Goal: Use online tool/utility: Utilize a website feature to perform a specific function

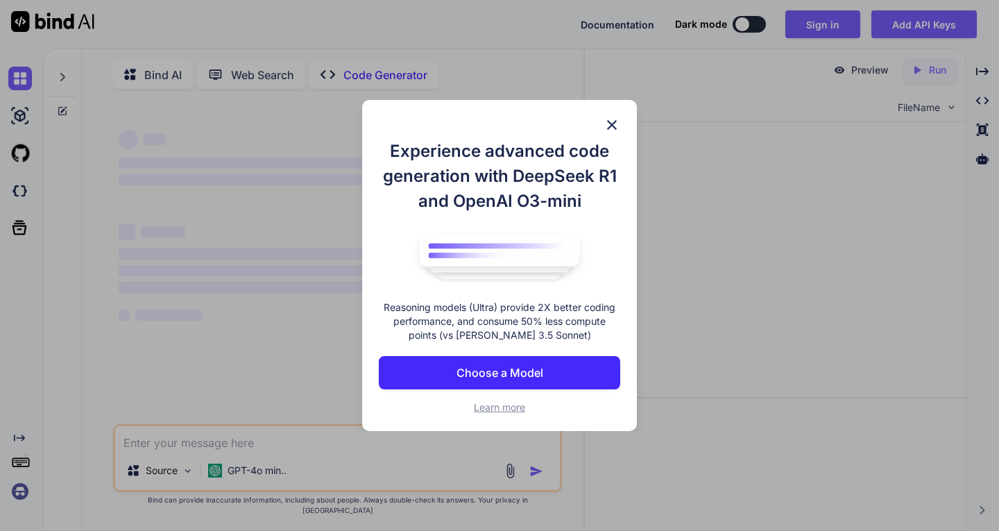
click at [817, 381] on div "Experience advanced code generation with DeepSeek R1 and OpenAI O3-mini Reasoni…" at bounding box center [499, 265] width 999 height 531
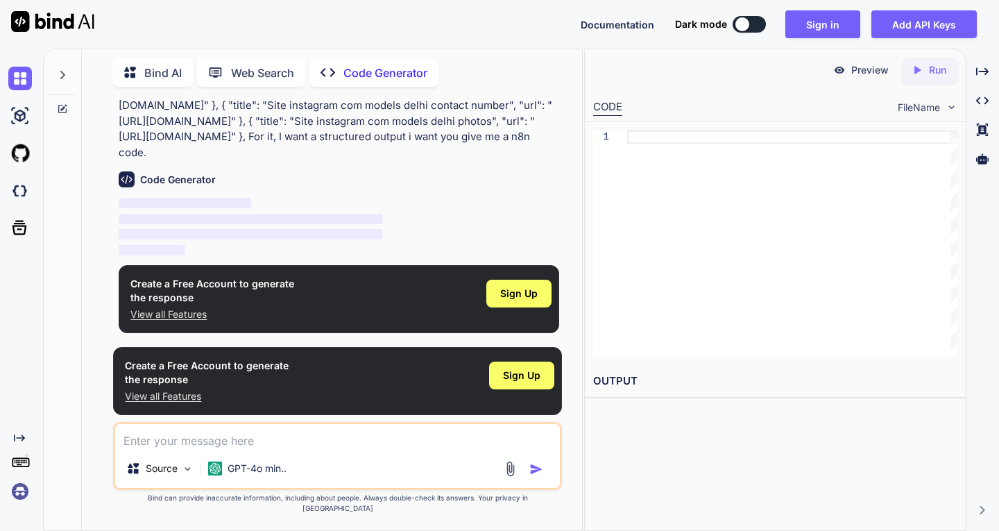
scroll to position [179, 0]
click at [165, 449] on textarea at bounding box center [337, 436] width 444 height 25
click at [538, 382] on span "Sign Up" at bounding box center [521, 375] width 37 height 14
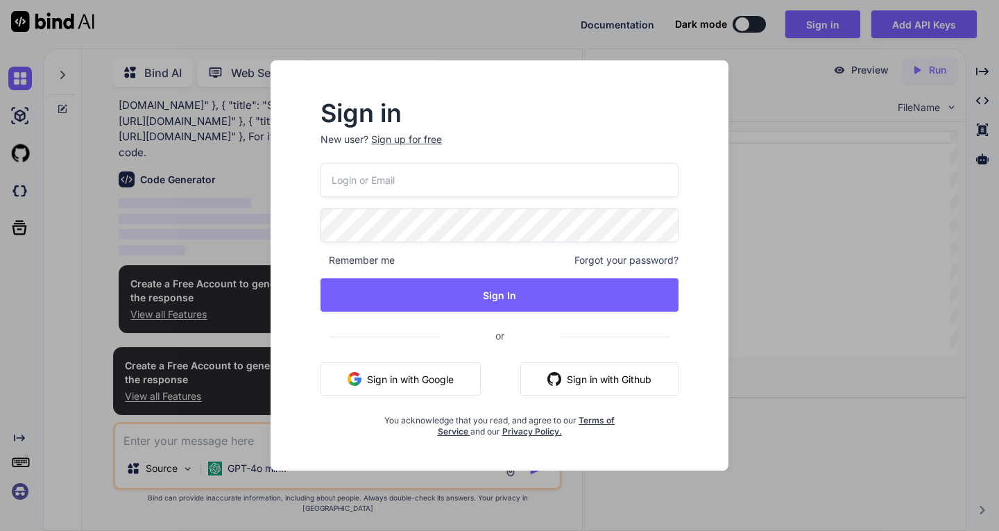
click at [428, 367] on button "Sign in with Google" at bounding box center [401, 378] width 160 height 33
click at [435, 203] on div "Remember me Forgot your password? Sign In or Sign in with Google Sign in with G…" at bounding box center [500, 300] width 358 height 274
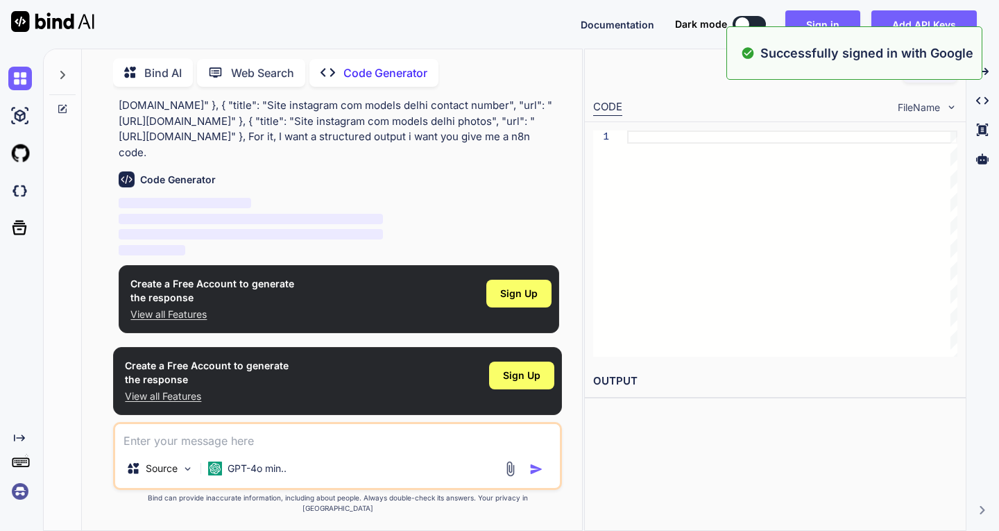
scroll to position [15, 0]
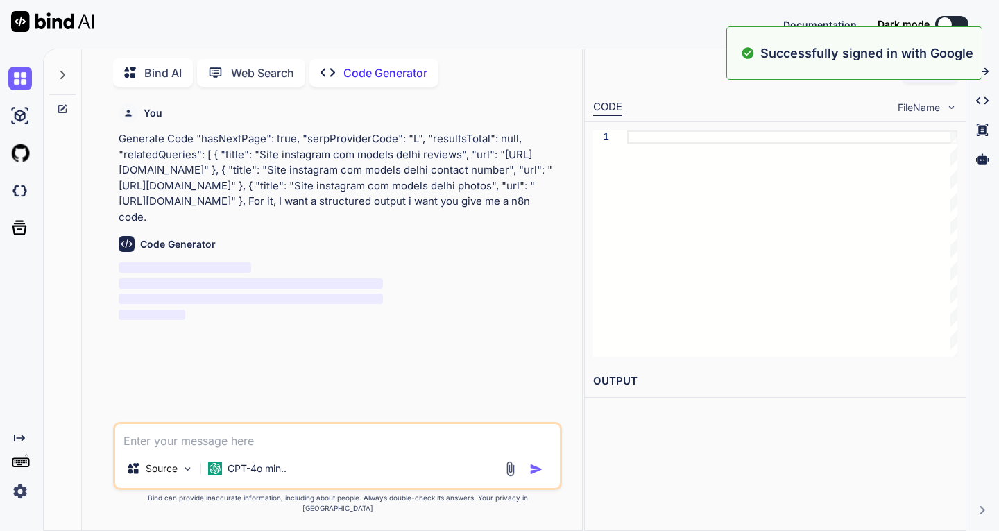
type textarea "x"
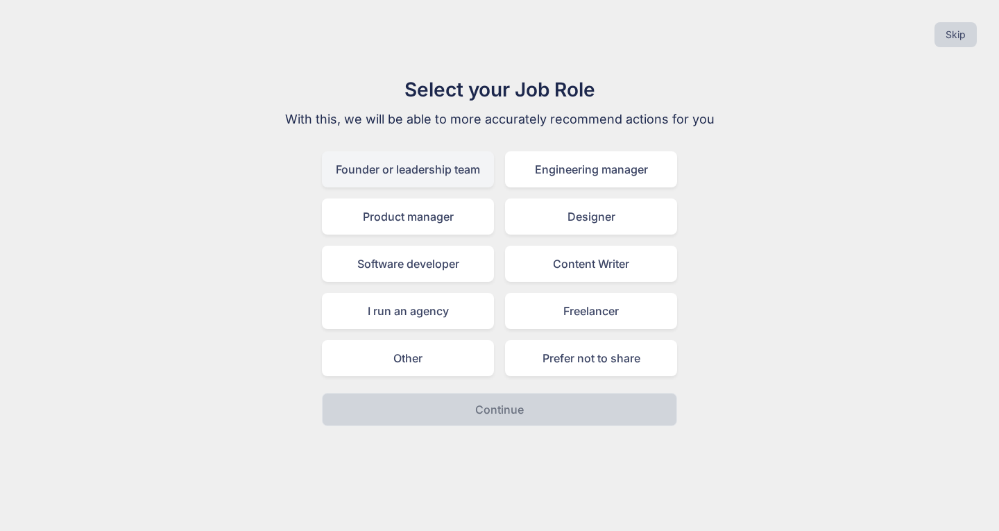
click at [442, 159] on div "Founder or leadership team" at bounding box center [408, 169] width 172 height 36
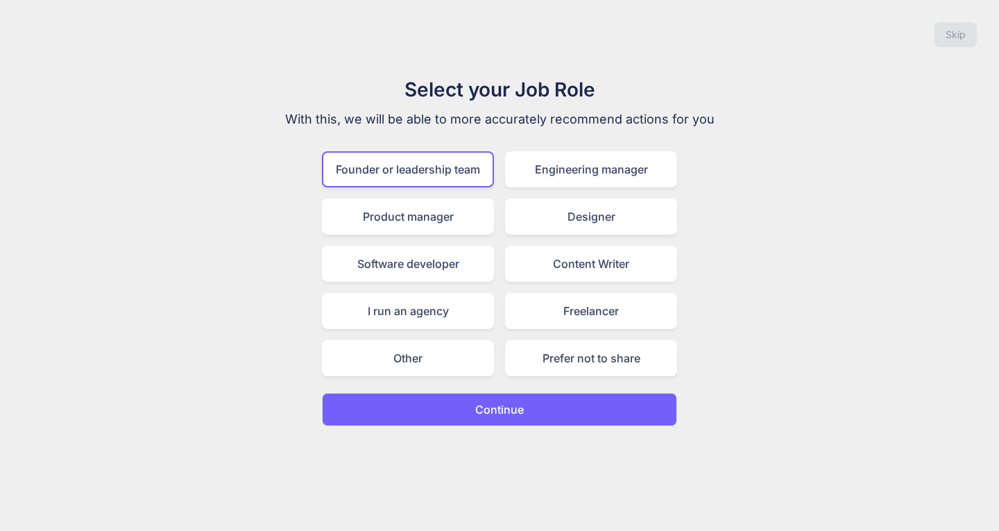
click at [452, 411] on button "Continue" at bounding box center [499, 409] width 355 height 33
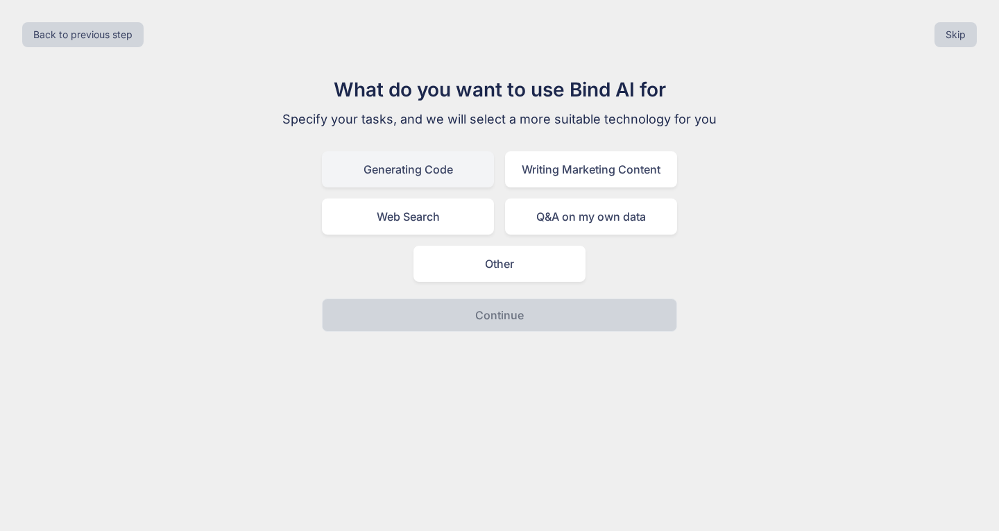
click at [464, 178] on div "Generating Code" at bounding box center [408, 169] width 172 height 36
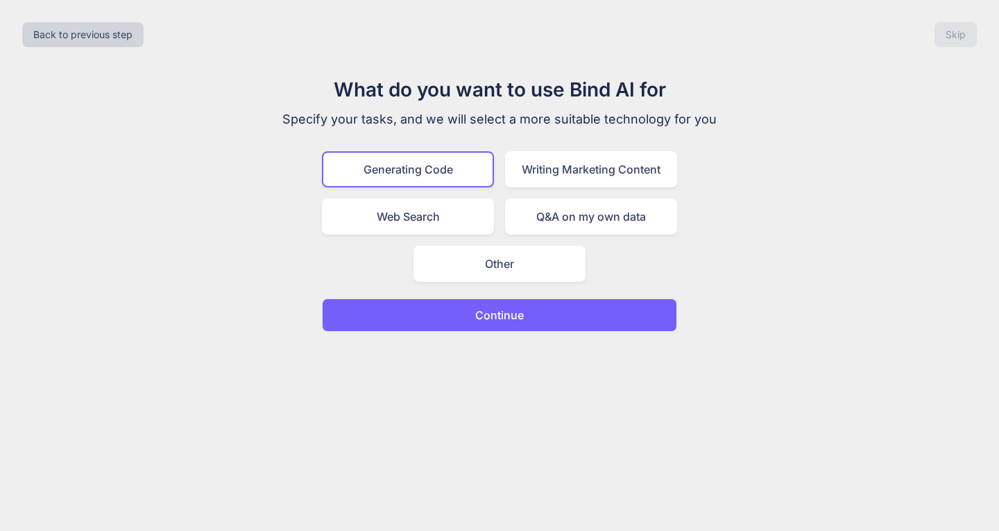
click at [481, 329] on button "Continue" at bounding box center [499, 314] width 355 height 33
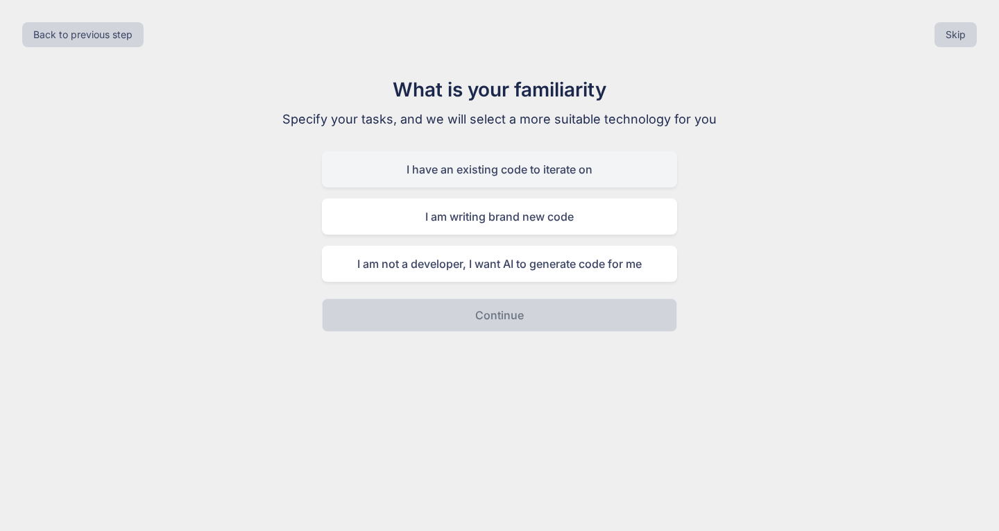
click at [536, 173] on div "I have an existing code to iterate on" at bounding box center [499, 169] width 355 height 36
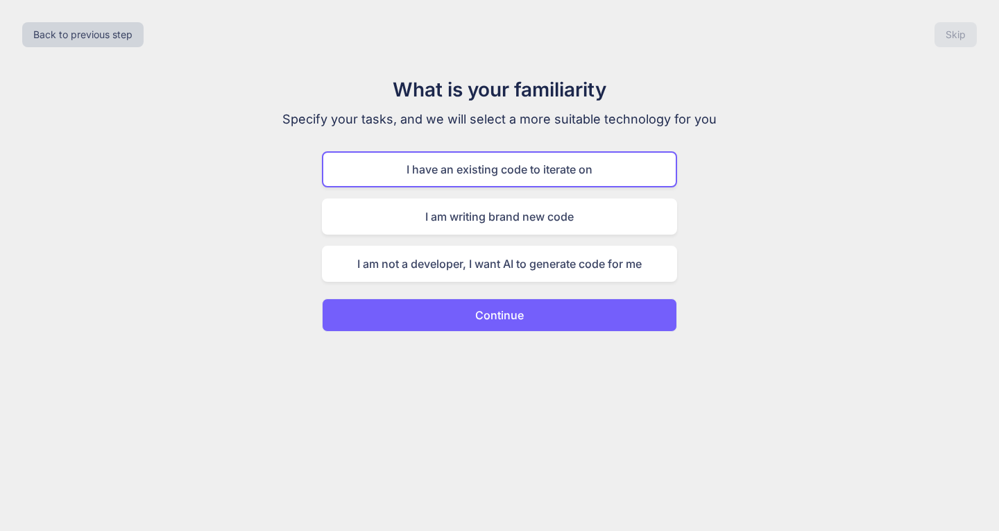
click at [488, 310] on p "Continue" at bounding box center [499, 315] width 49 height 17
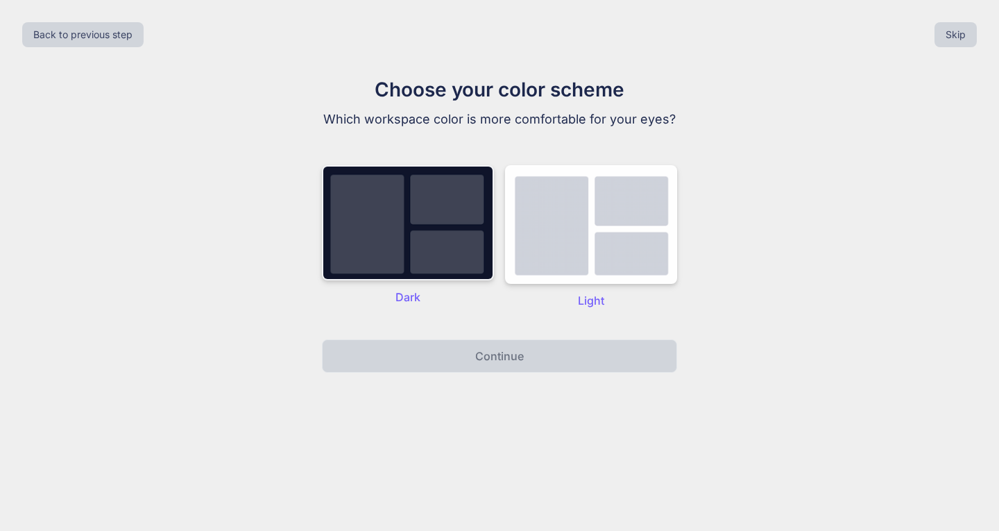
click at [448, 256] on img at bounding box center [408, 222] width 172 height 115
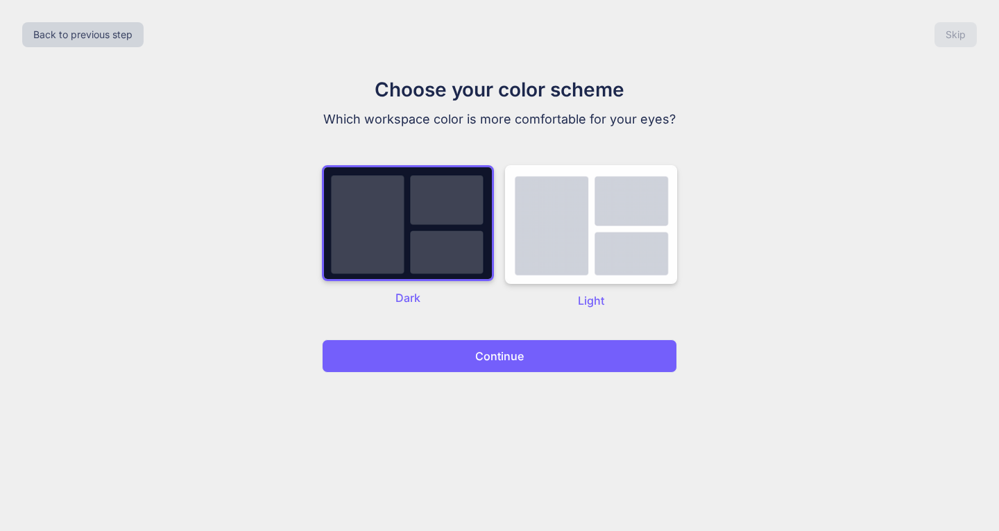
click at [456, 367] on button "Continue" at bounding box center [499, 355] width 355 height 33
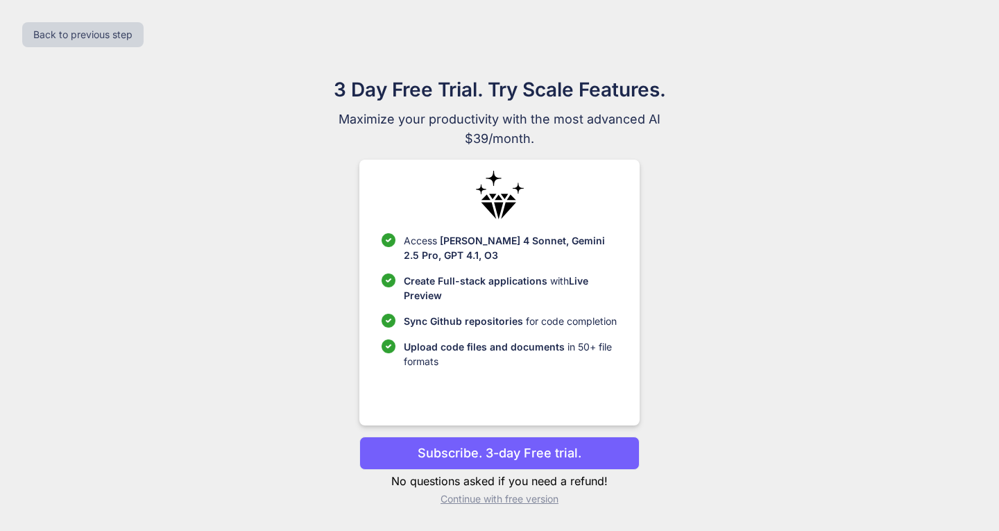
click at [730, 228] on div "3 Day Free Trial. Try Scale Features. Maximize your productivity with the most …" at bounding box center [500, 296] width 622 height 442
click at [428, 459] on p "Subscribe. 3-day Free trial." at bounding box center [500, 452] width 164 height 19
click at [440, 452] on p "Subscribe. 3-day Free trial." at bounding box center [500, 452] width 164 height 19
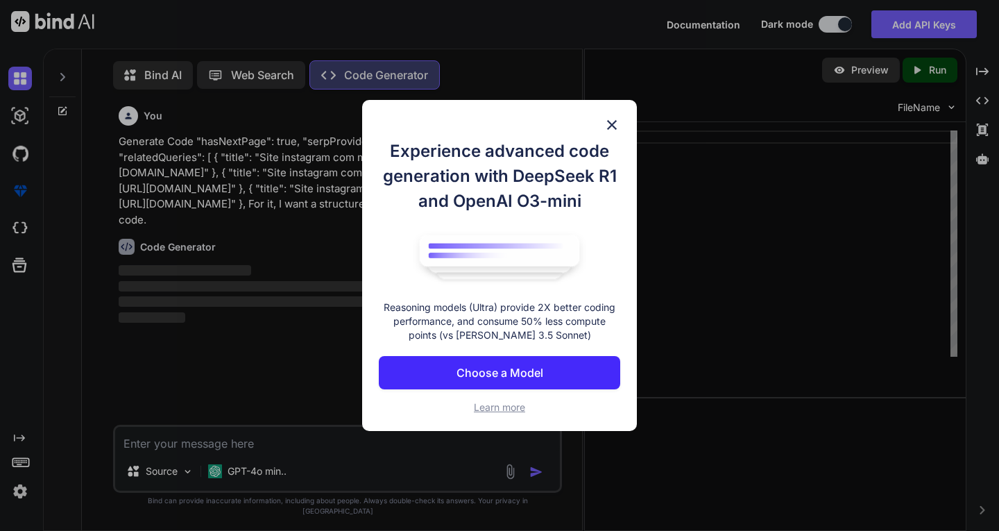
scroll to position [6, 0]
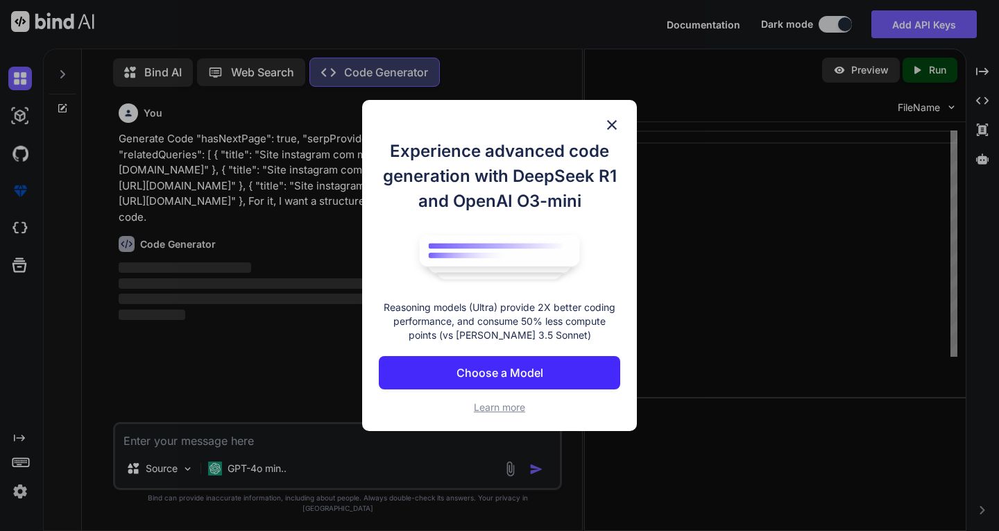
click at [616, 119] on img at bounding box center [612, 125] width 17 height 17
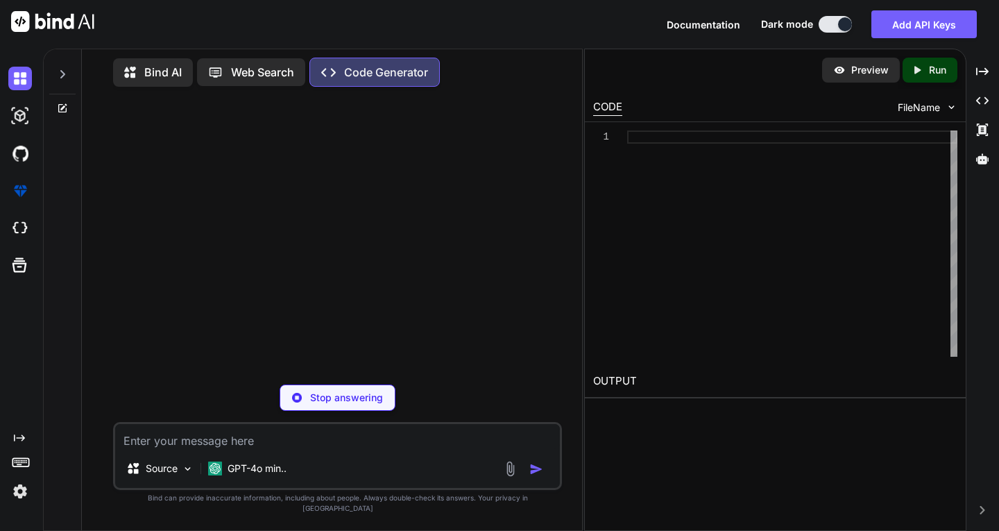
click at [352, 257] on div at bounding box center [338, 235] width 445 height 275
click at [321, 461] on div "Source GPT-4o min.." at bounding box center [337, 456] width 448 height 68
click at [268, 442] on textarea at bounding box center [337, 436] width 444 height 25
click at [739, 130] on div at bounding box center [792, 243] width 330 height 226
click at [246, 68] on p "Web Search" at bounding box center [262, 72] width 63 height 17
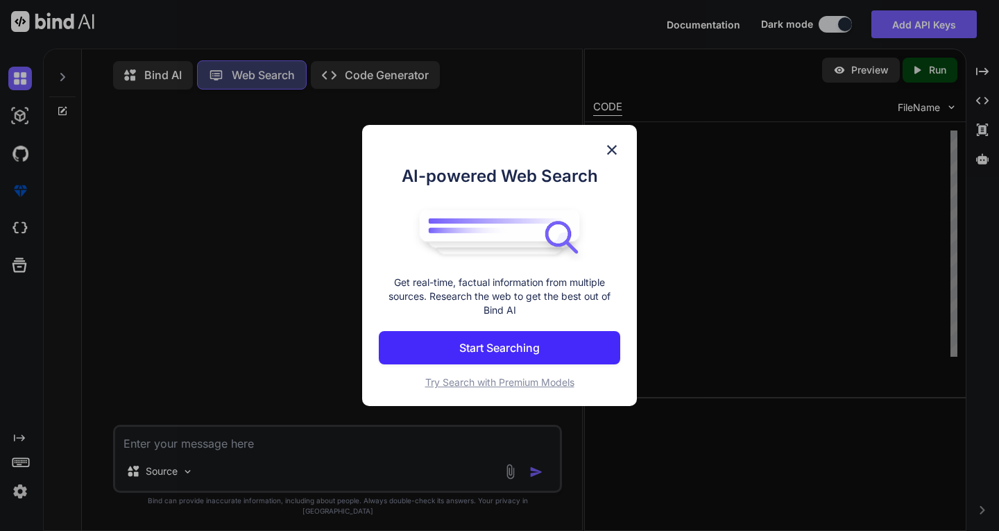
scroll to position [6, 0]
click at [336, 71] on div "AI-powered Web Search Get real-time, factual information from multiple sources.…" at bounding box center [499, 265] width 999 height 531
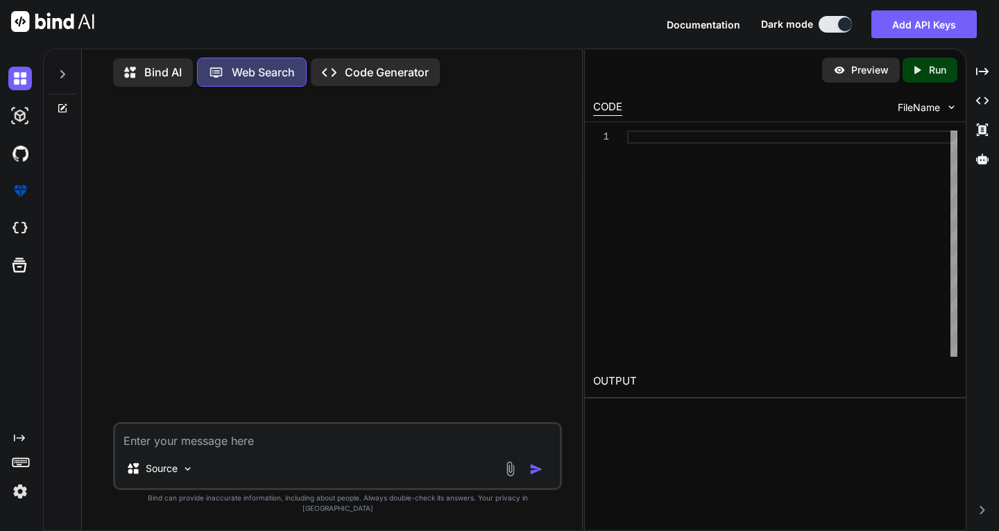
click at [362, 78] on div "Created with Pixso. Code Generator" at bounding box center [375, 72] width 129 height 28
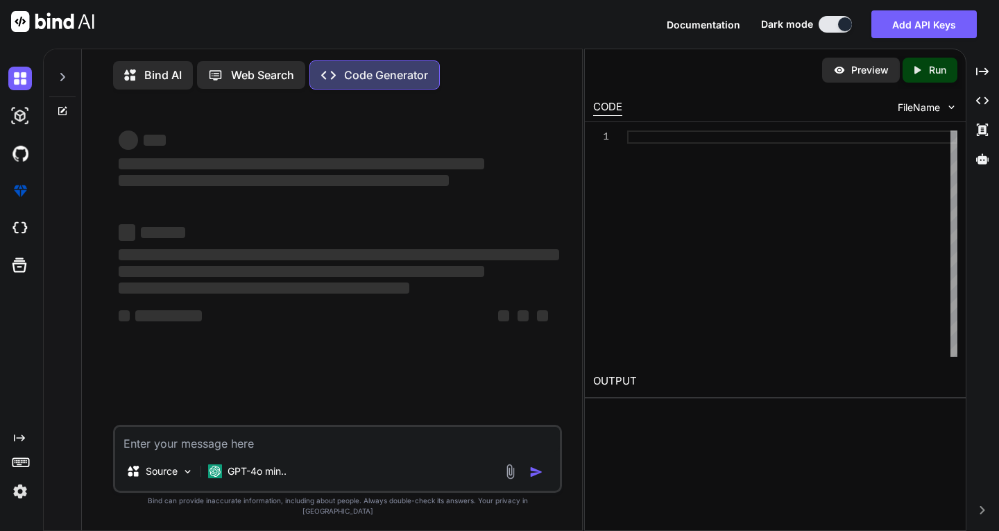
click at [364, 70] on p "Code Generator" at bounding box center [386, 75] width 84 height 17
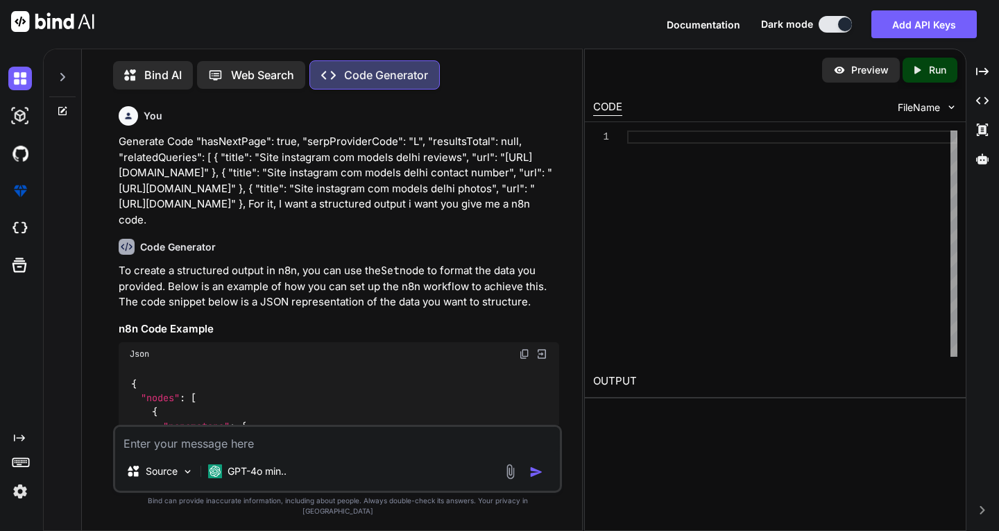
scroll to position [6, 0]
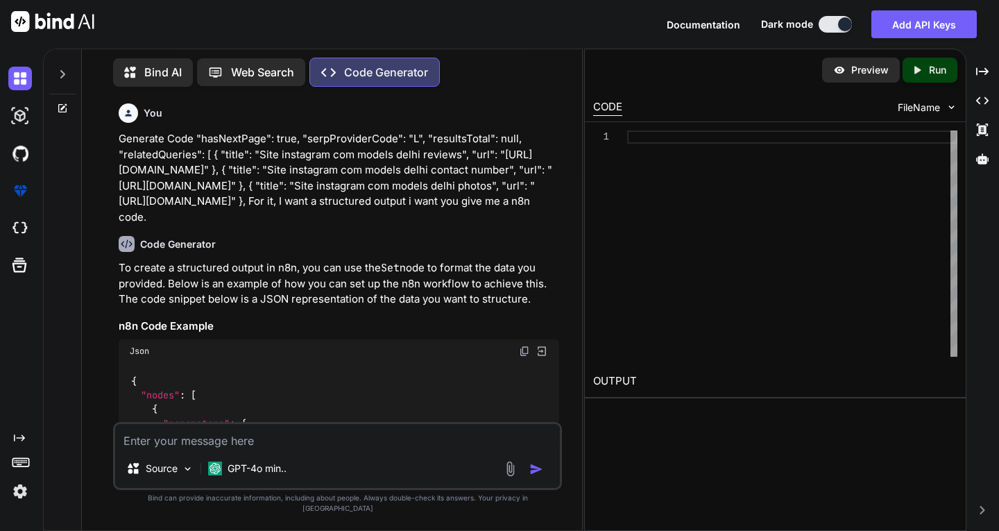
type textarea "x"
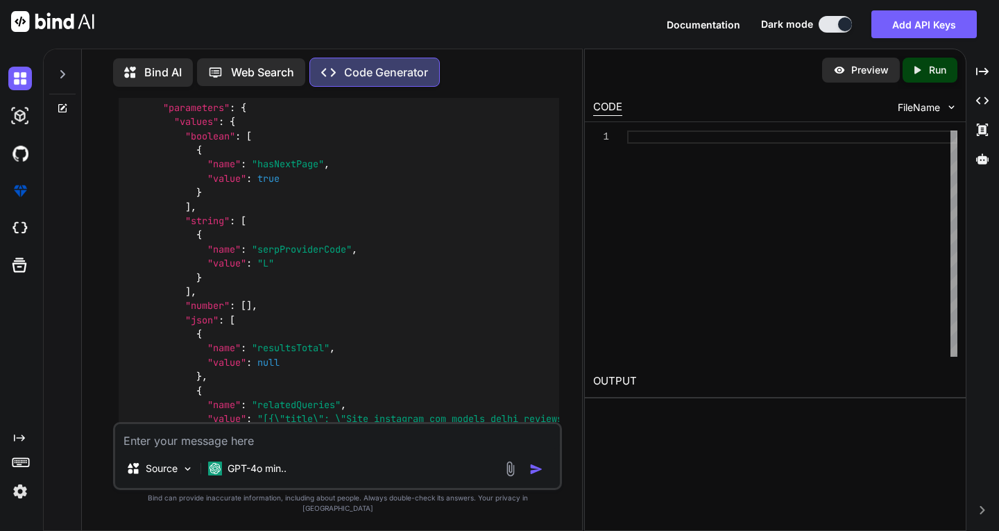
scroll to position [314, 0]
click at [520, 42] on img at bounding box center [524, 36] width 11 height 11
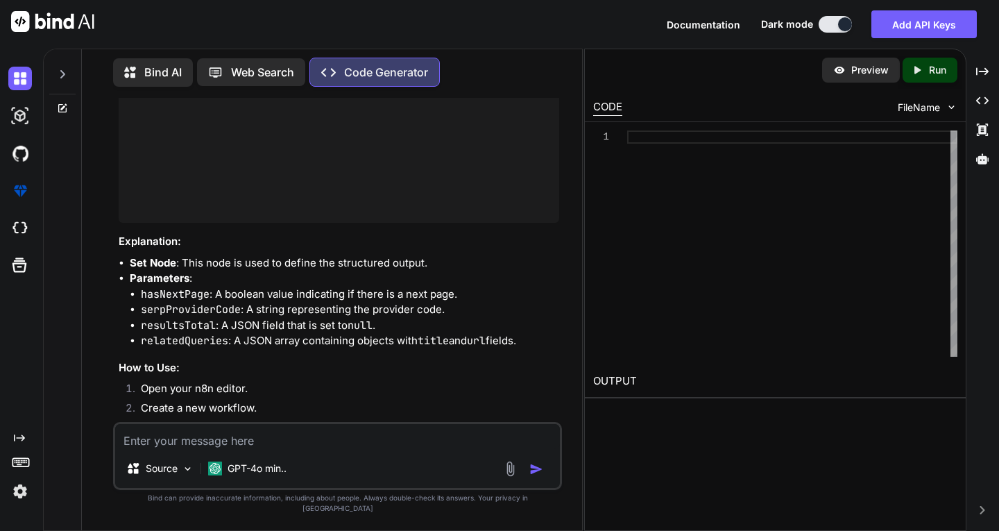
scroll to position [982, 0]
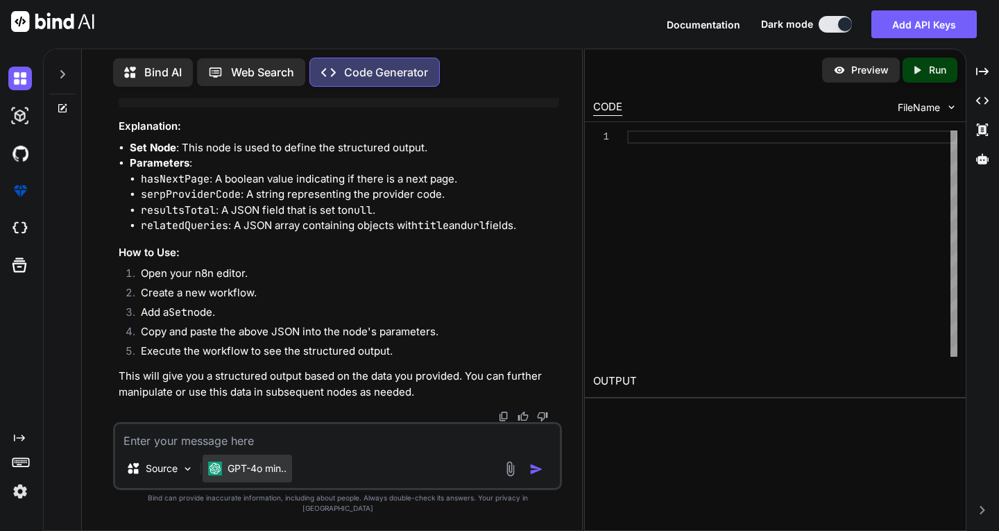
click at [275, 475] on p "GPT-4o min.." at bounding box center [257, 468] width 59 height 14
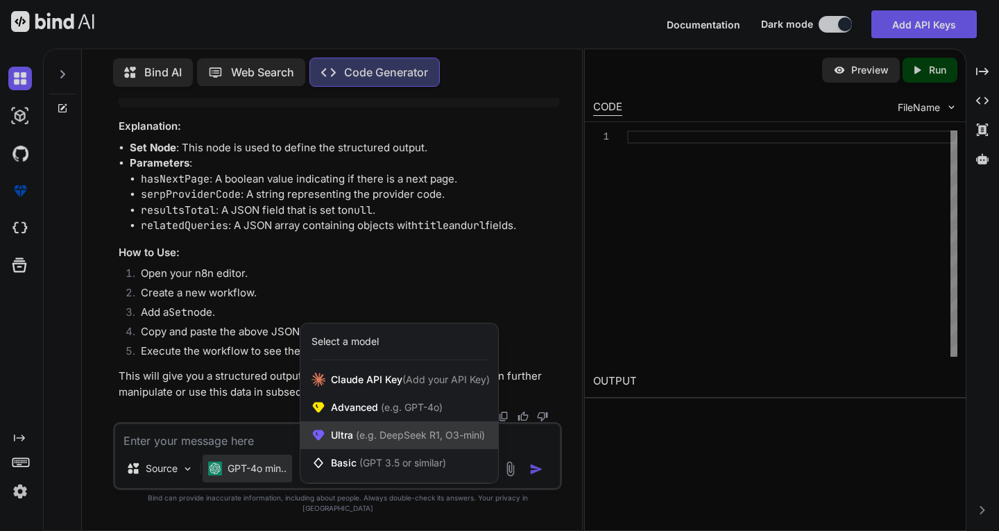
click at [402, 438] on div "Ultra (e.g. DeepSeek R1, O3-mini)" at bounding box center [399, 435] width 198 height 28
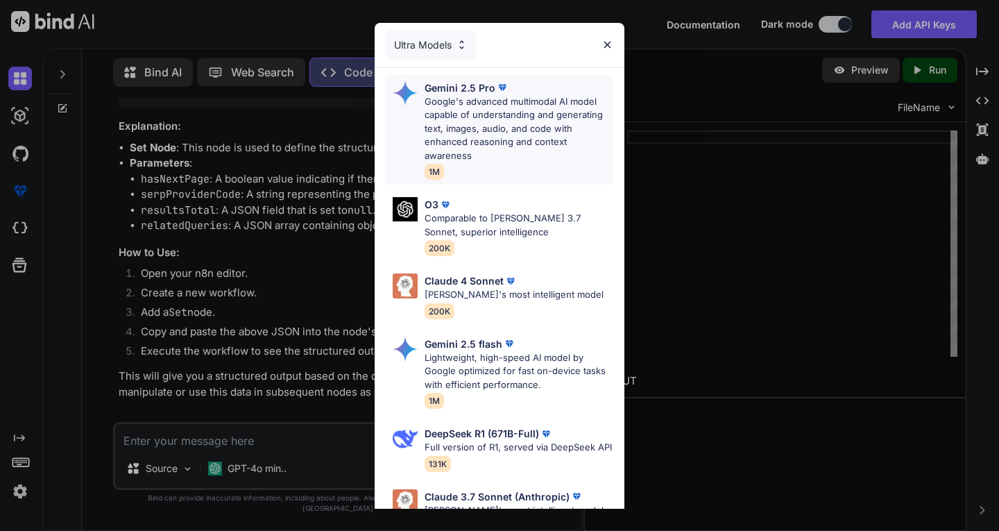
click at [547, 141] on p "Google's advanced multimodal AI model capable of understanding and generating t…" at bounding box center [519, 129] width 189 height 68
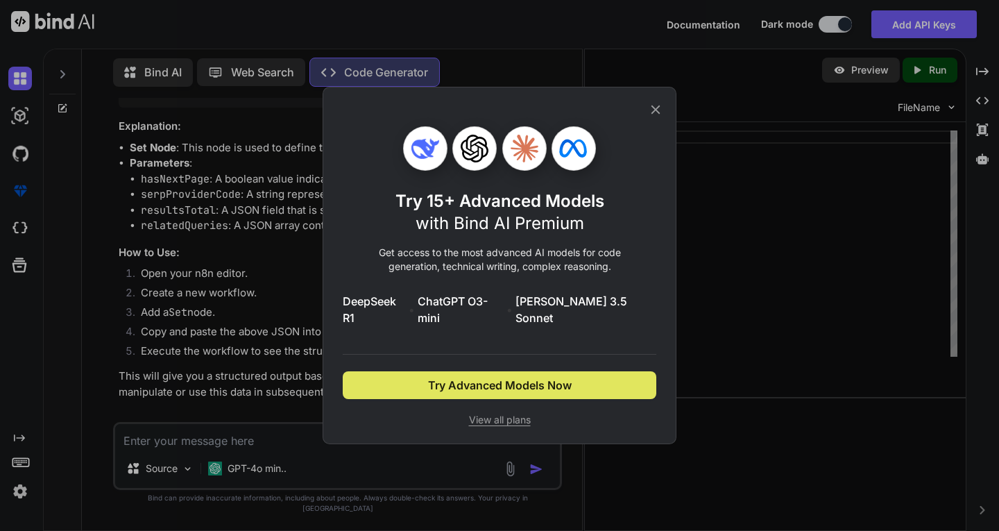
click at [568, 371] on button "Try Advanced Models Now" at bounding box center [500, 385] width 314 height 28
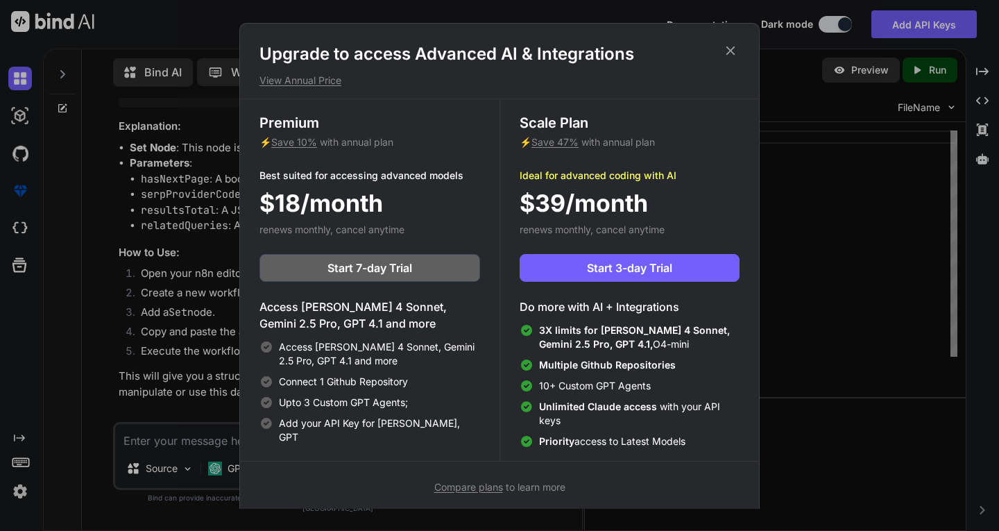
click at [787, 69] on div "Upgrade to access Advanced AI & Integrations View Annual Price Premium ⚡ Save 1…" at bounding box center [499, 265] width 999 height 531
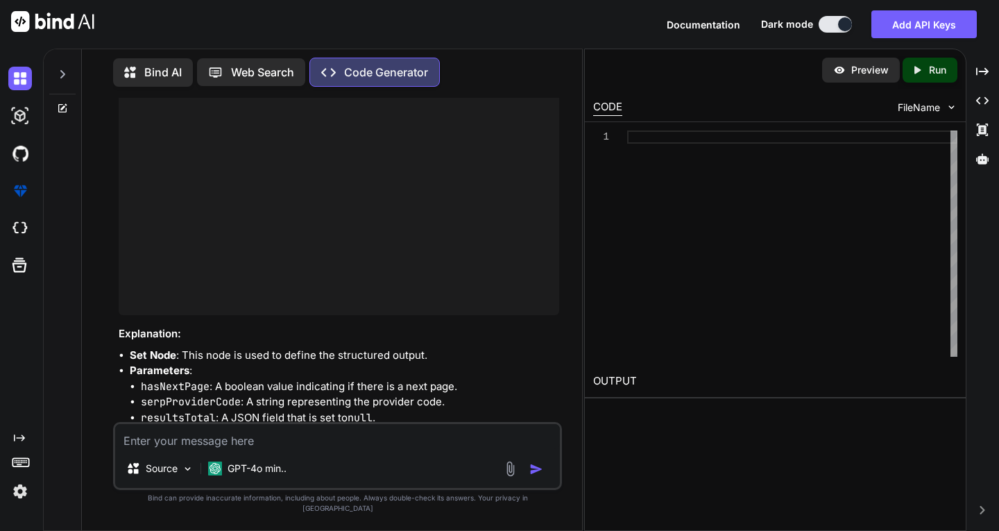
scroll to position [0, 0]
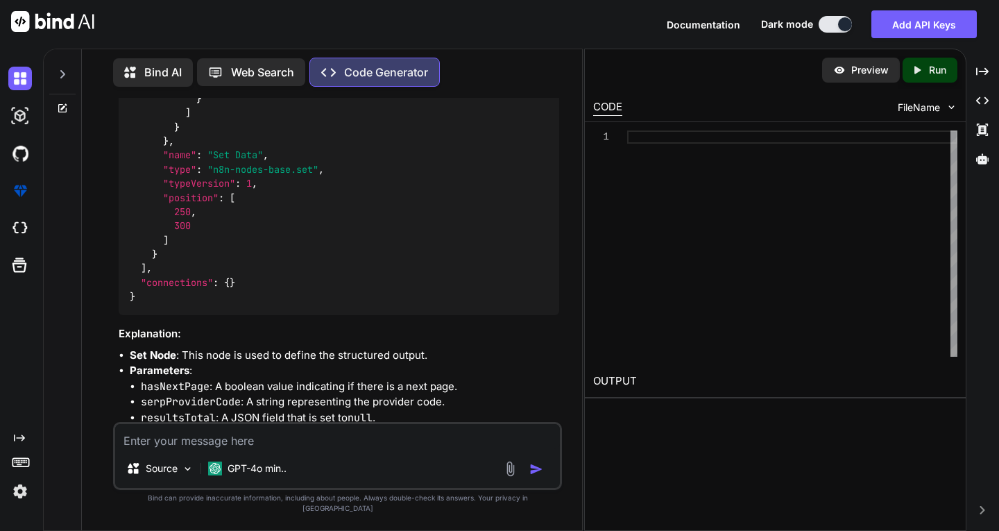
click at [338, 472] on div "Source GPT-4o min.." at bounding box center [337, 470] width 444 height 33
click at [323, 449] on textarea at bounding box center [337, 436] width 444 height 25
type textarea "its not working in n8n telling unexpected token error"
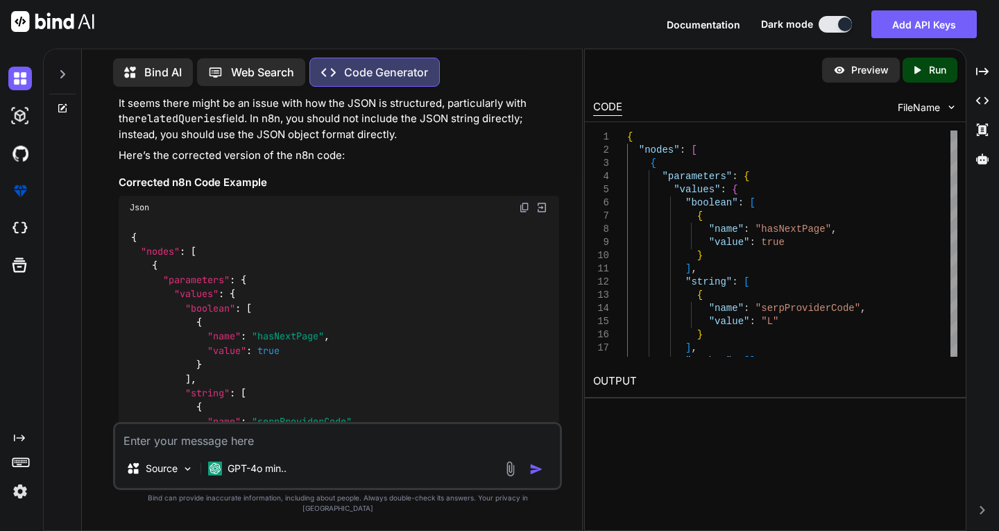
scroll to position [1267, 0]
click at [524, 221] on div "Json" at bounding box center [339, 209] width 440 height 24
click at [524, 214] on img at bounding box center [524, 208] width 11 height 11
click at [330, 443] on textarea at bounding box center [337, 436] width 444 height 25
type textarea "make it javascript according to n8n"
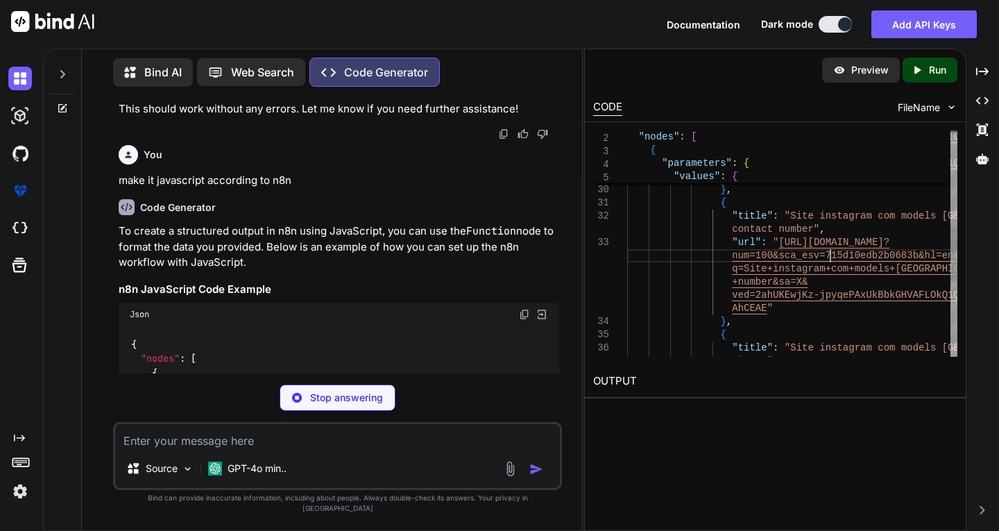
scroll to position [0, 0]
click at [832, 257] on div "photos" , { "title" : "Site instagram com models delhi } , AhCEAE " ved=2ahUKEw…" at bounding box center [792, 196] width 330 height 949
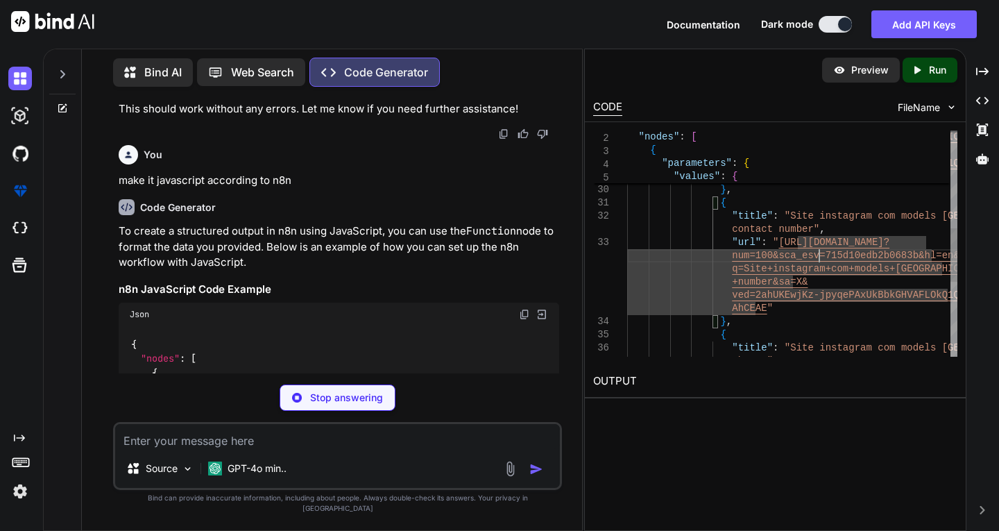
click at [821, 258] on div "photos" , { "title" : "Site instagram com models delhi } , AhCEAE " ved=2ahUKEw…" at bounding box center [792, 196] width 330 height 949
type textarea "num=100&sca_esv=715d10edb2b0683b&hl=en&q=Site+instagram+com+models+delhi+contac…"
click at [821, 258] on div "photos" , { "title" : "Site instagram com models delhi } , AhCEAE " ved=2ahUKEw…" at bounding box center [792, 196] width 330 height 949
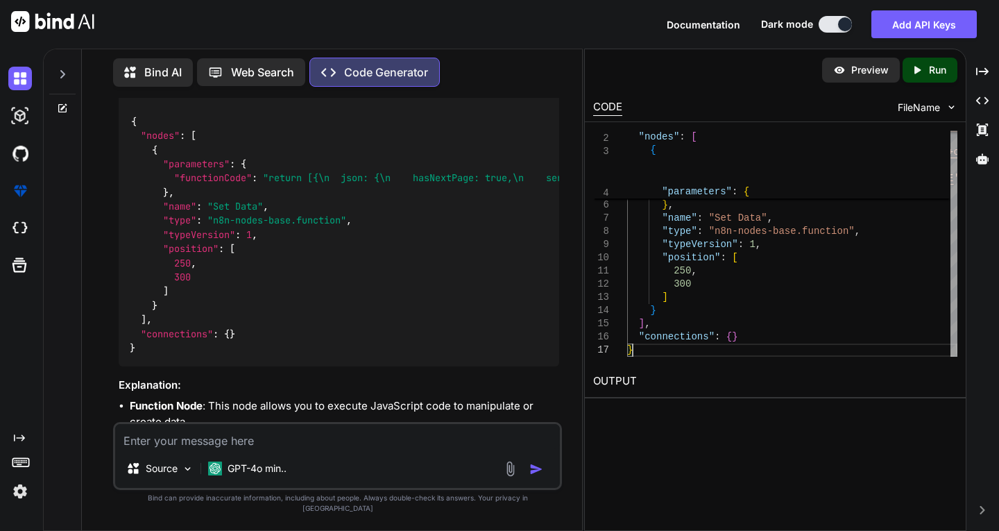
scroll to position [2595, 0]
click at [522, 96] on img at bounding box center [524, 90] width 11 height 11
